Goal: Navigation & Orientation: Find specific page/section

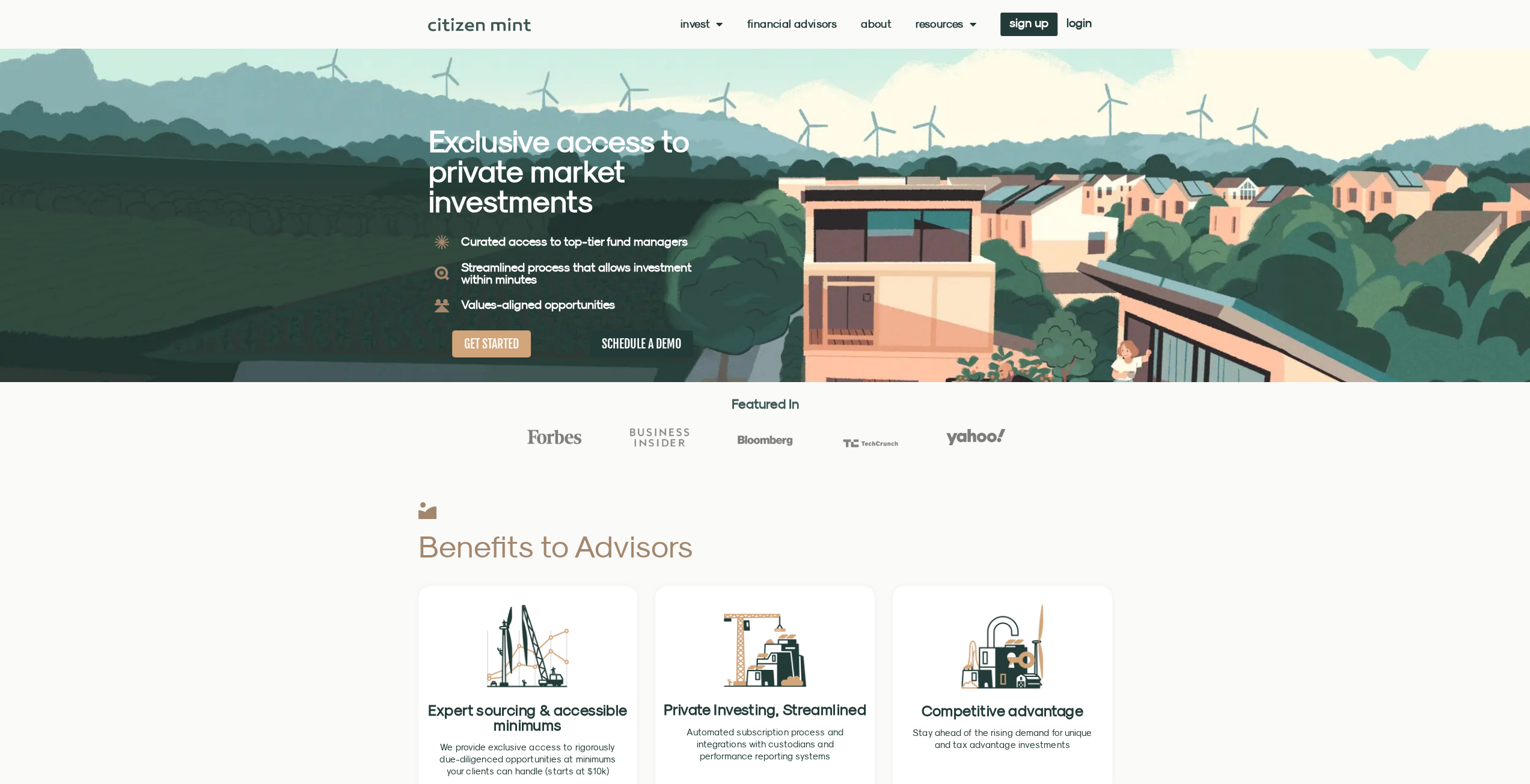
click at [879, 22] on link "About" at bounding box center [876, 24] width 31 height 12
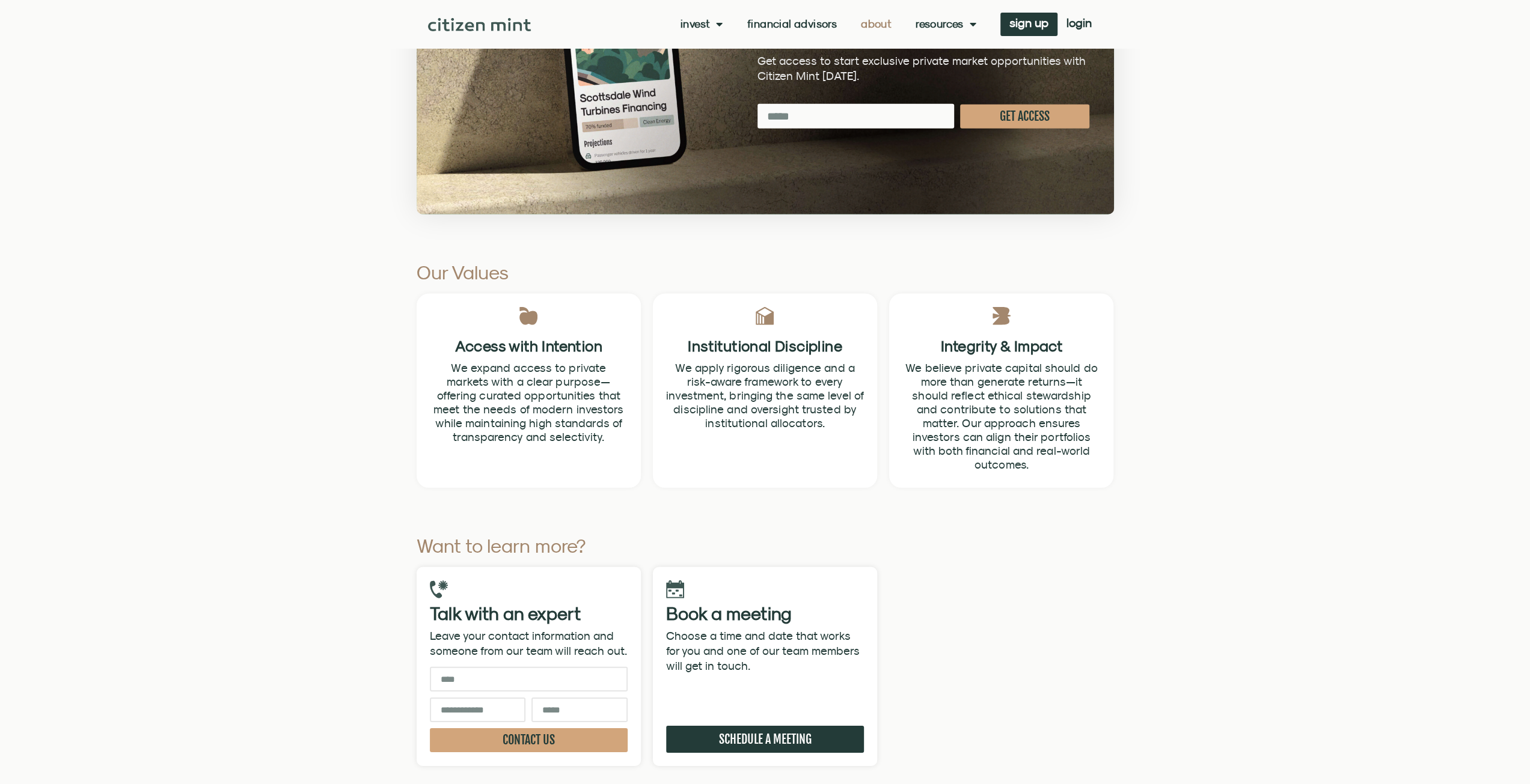
scroll to position [3185, 0]
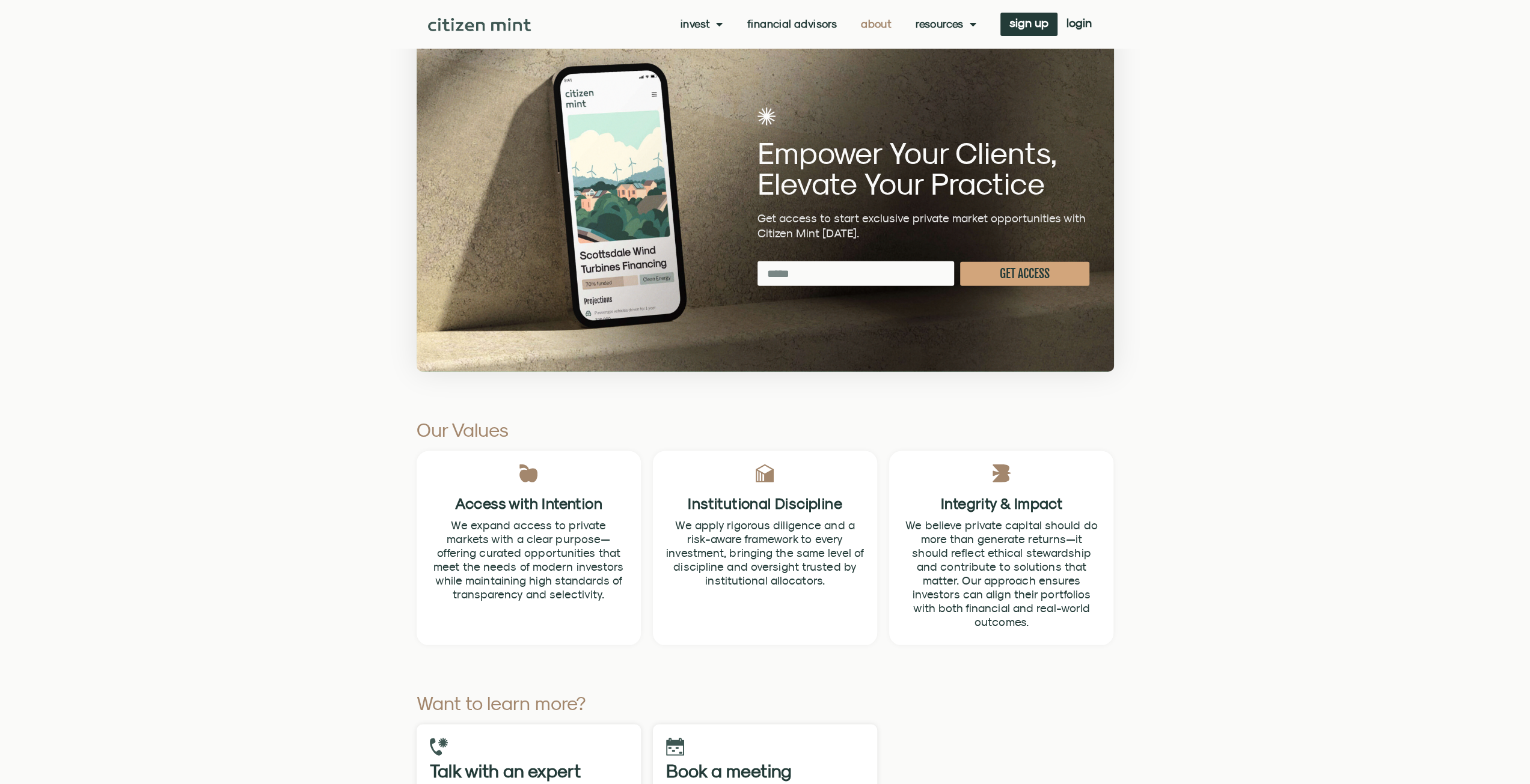
click at [460, 19] on img at bounding box center [479, 25] width 102 height 13
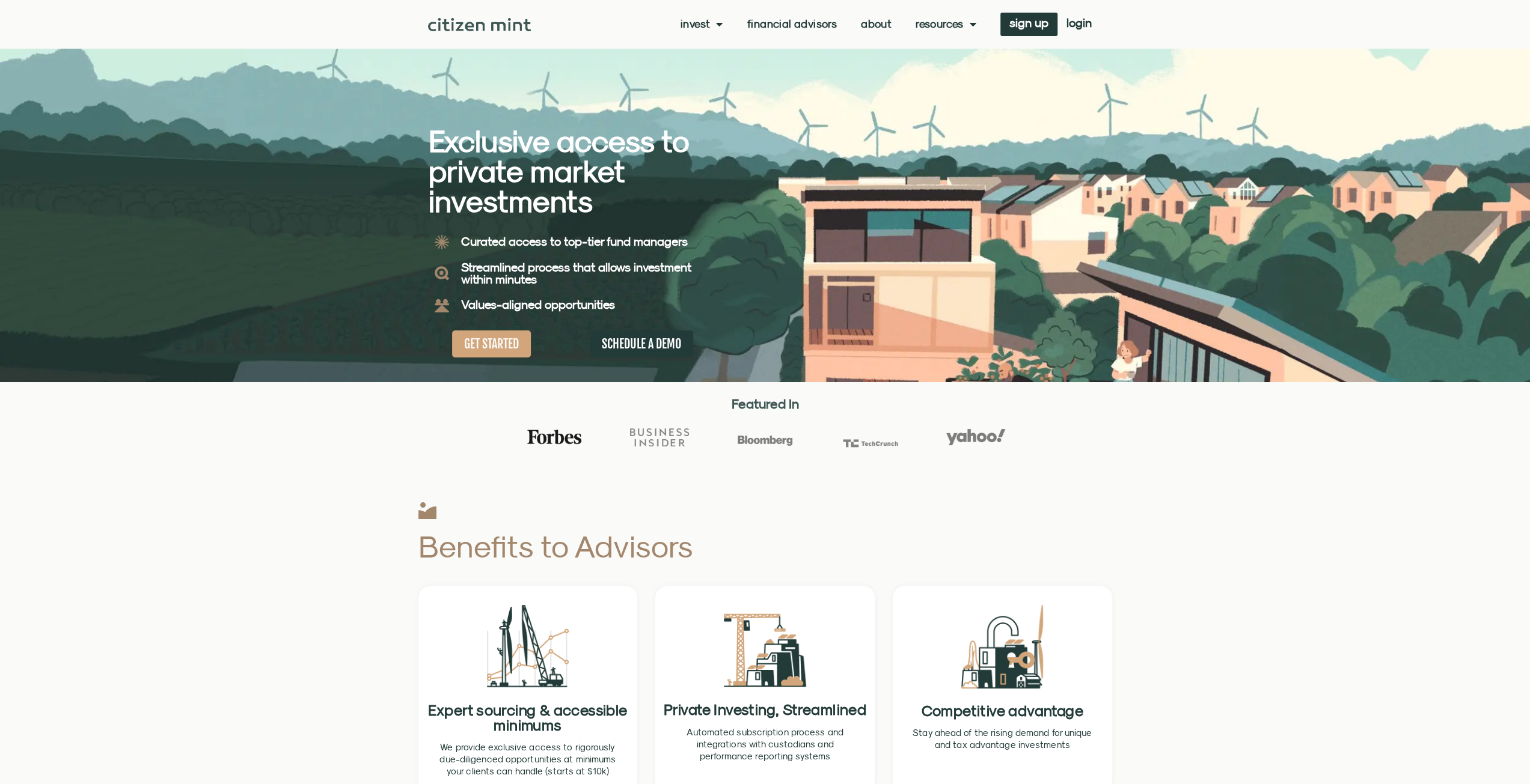
click at [559, 440] on img at bounding box center [555, 437] width 59 height 15
click at [655, 449] on div at bounding box center [660, 441] width 83 height 37
click at [656, 443] on img at bounding box center [660, 438] width 59 height 19
